Goal: Task Accomplishment & Management: Use online tool/utility

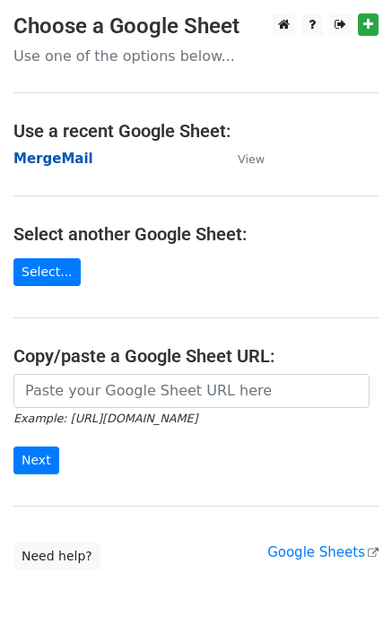
click at [56, 165] on strong "MergeMail" at bounding box center [53, 159] width 80 height 16
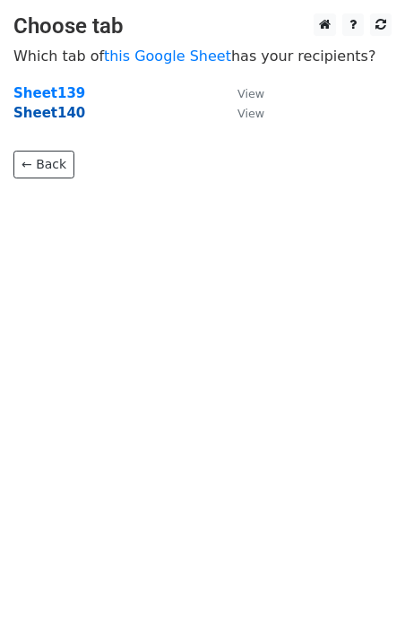
click at [48, 117] on strong "Sheet140" at bounding box center [49, 113] width 72 height 16
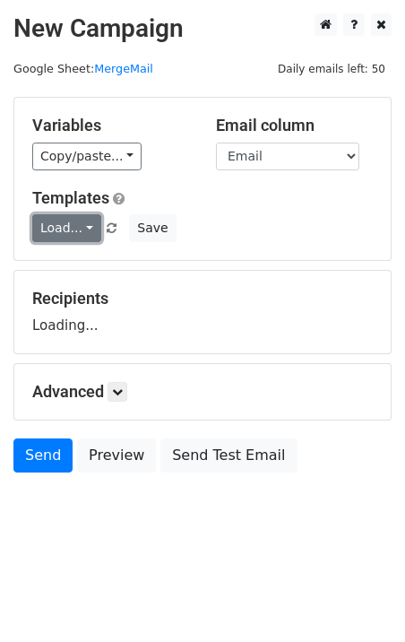
click at [76, 225] on link "Load..." at bounding box center [66, 228] width 69 height 28
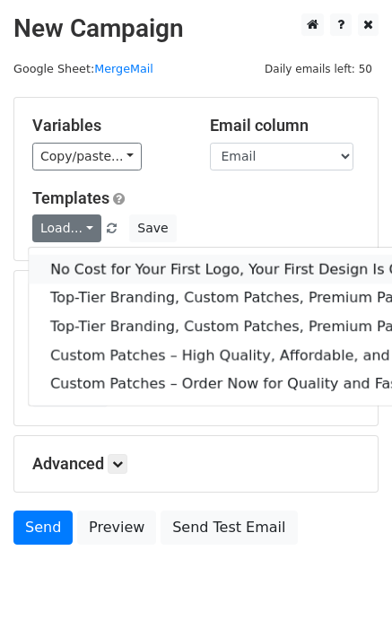
click at [99, 260] on link "No Cost for Your First Logo, Your First Design Is On Us!" at bounding box center [290, 269] width 523 height 29
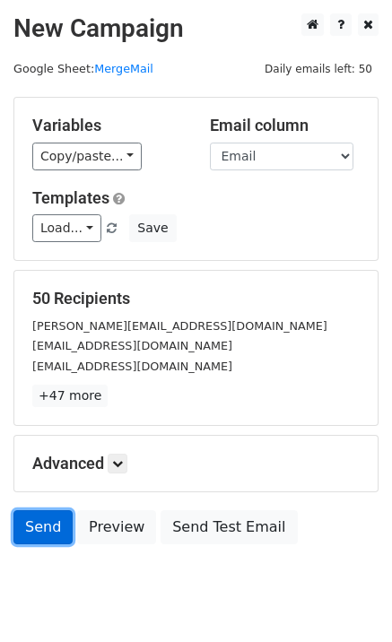
click at [47, 525] on link "Send" at bounding box center [42, 527] width 59 height 34
